Goal: Transaction & Acquisition: Subscribe to service/newsletter

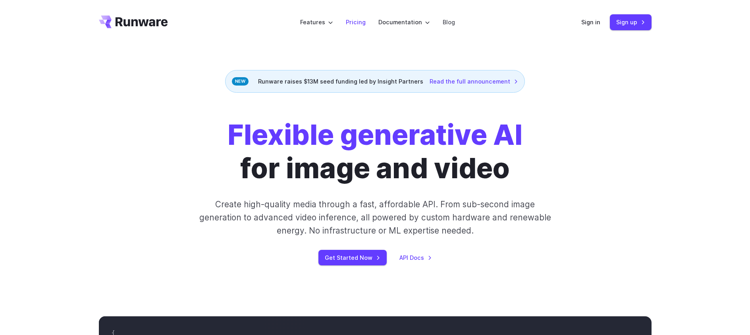
click at [362, 25] on link "Pricing" at bounding box center [356, 21] width 20 height 9
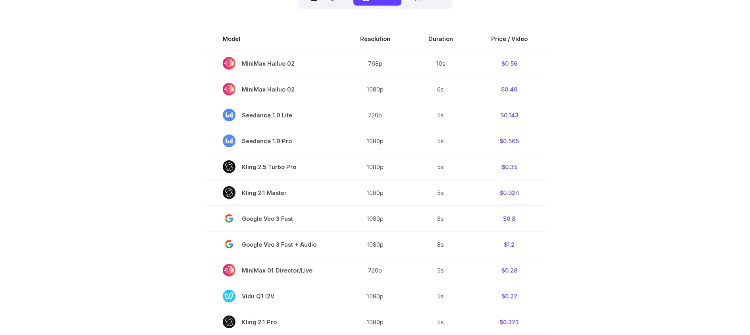
scroll to position [192, 0]
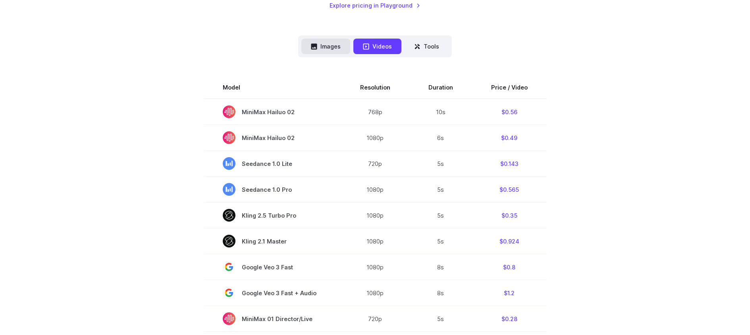
click at [325, 47] on button "Images" at bounding box center [326, 46] width 49 height 15
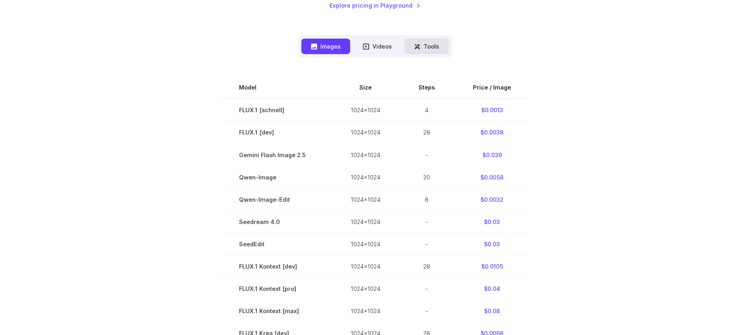
click at [427, 43] on button "Tools" at bounding box center [427, 46] width 44 height 15
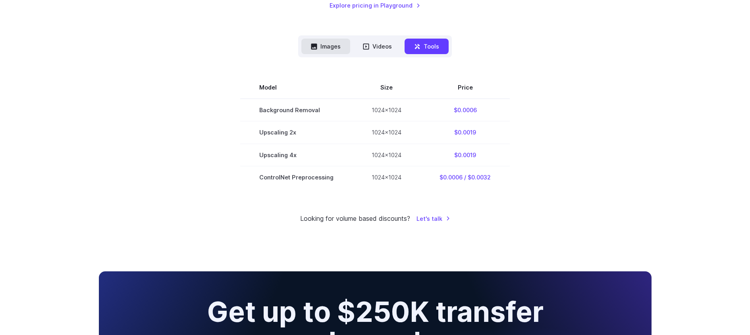
click at [335, 51] on button "Images" at bounding box center [326, 46] width 49 height 15
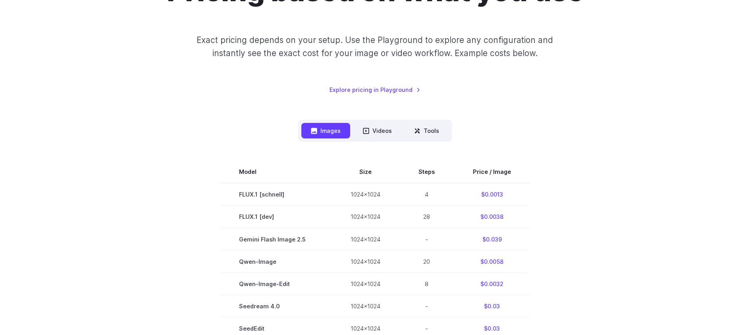
scroll to position [29, 0]
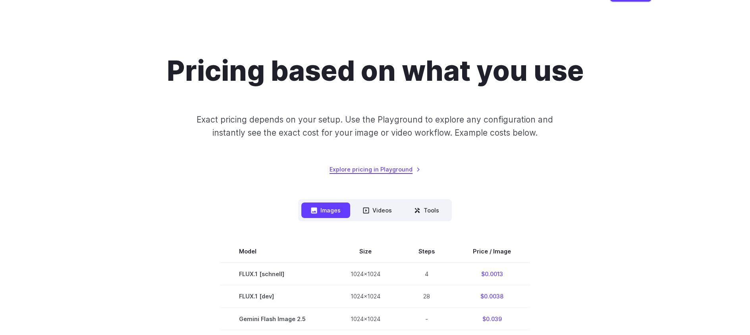
click at [385, 170] on link "Explore pricing in Playground" at bounding box center [375, 168] width 91 height 9
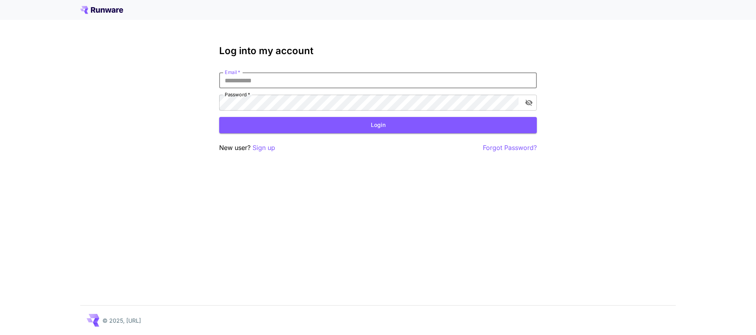
click at [328, 79] on input "Email   *" at bounding box center [378, 80] width 318 height 16
click at [337, 38] on div "Log into my account Email   * Email   * Password   * Password   * Login New use…" at bounding box center [378, 167] width 756 height 335
